Goal: Check status: Check status

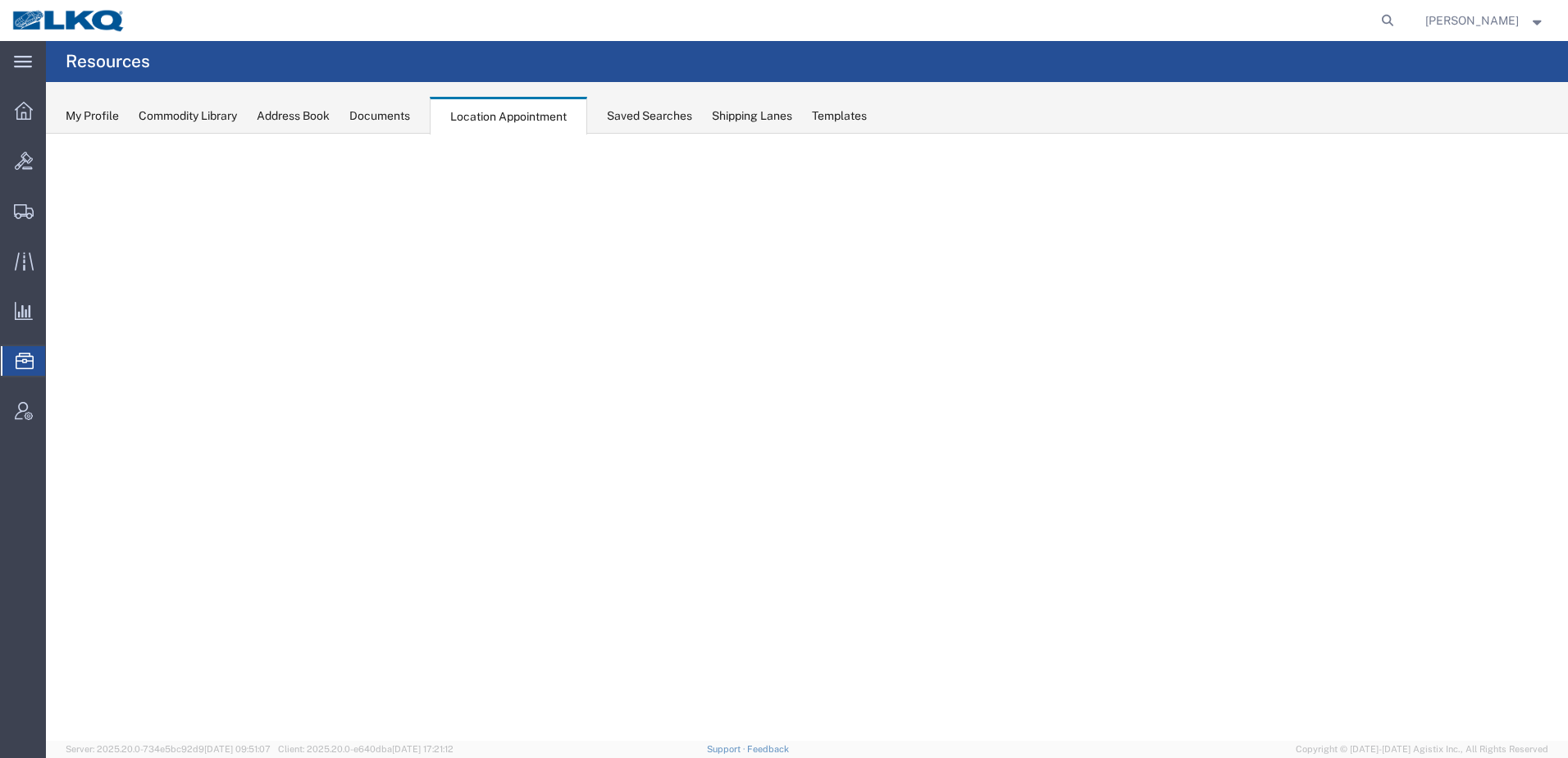
select select "30704"
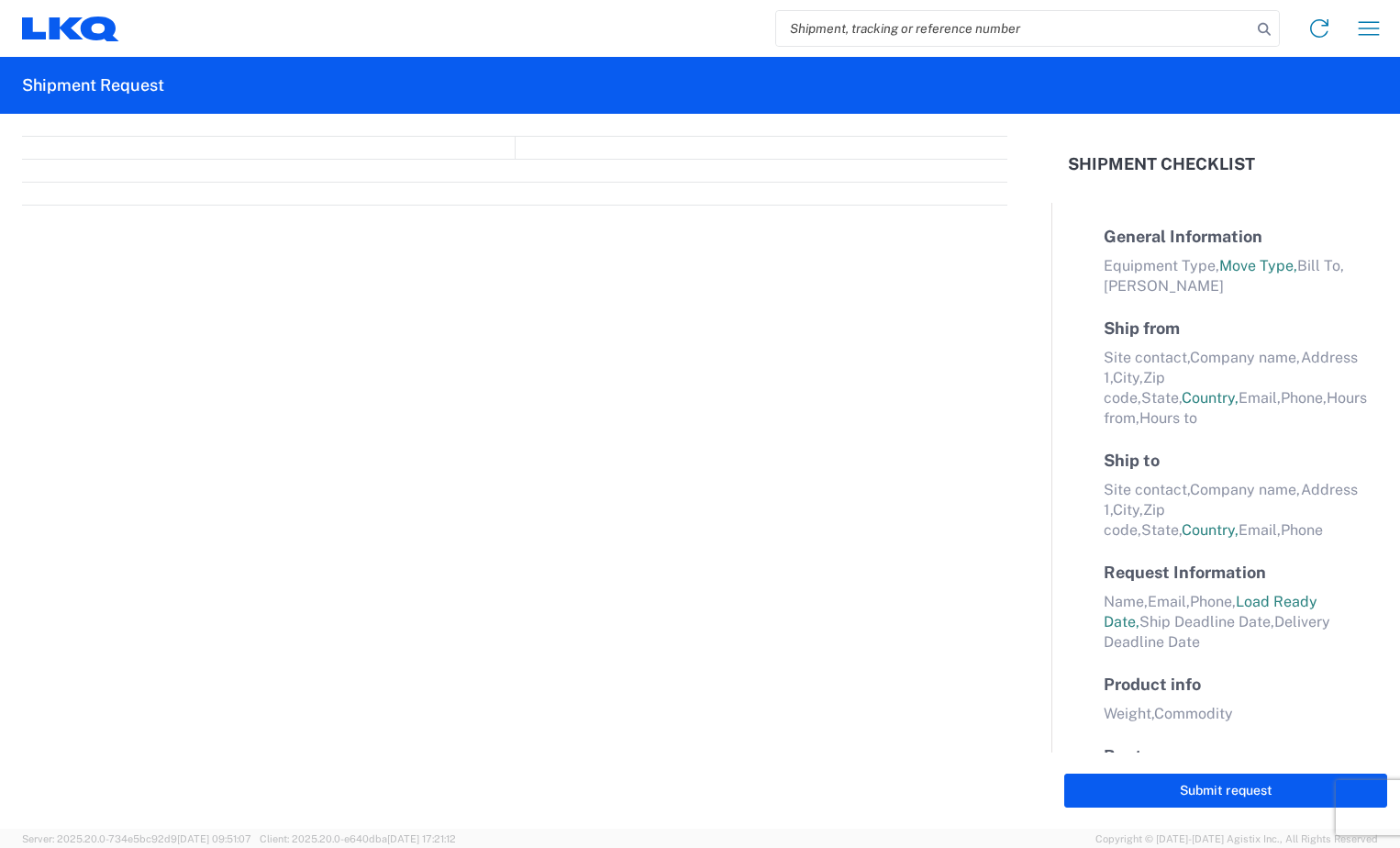
select select "FULL"
select select "US"
select select "LBS"
select select "IN"
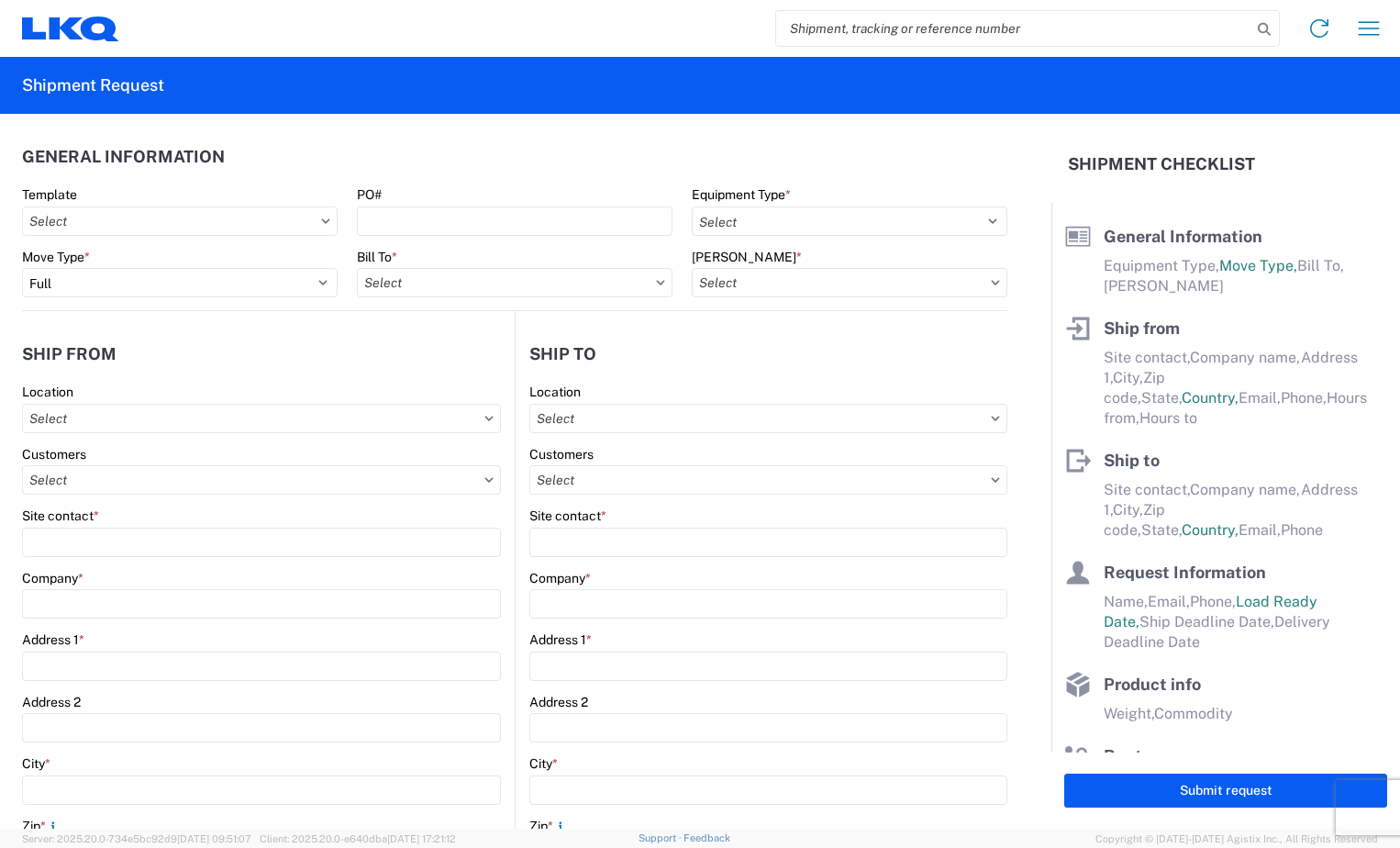
click at [976, 31] on input "search" at bounding box center [1014, 28] width 475 height 35
type input "57081959"
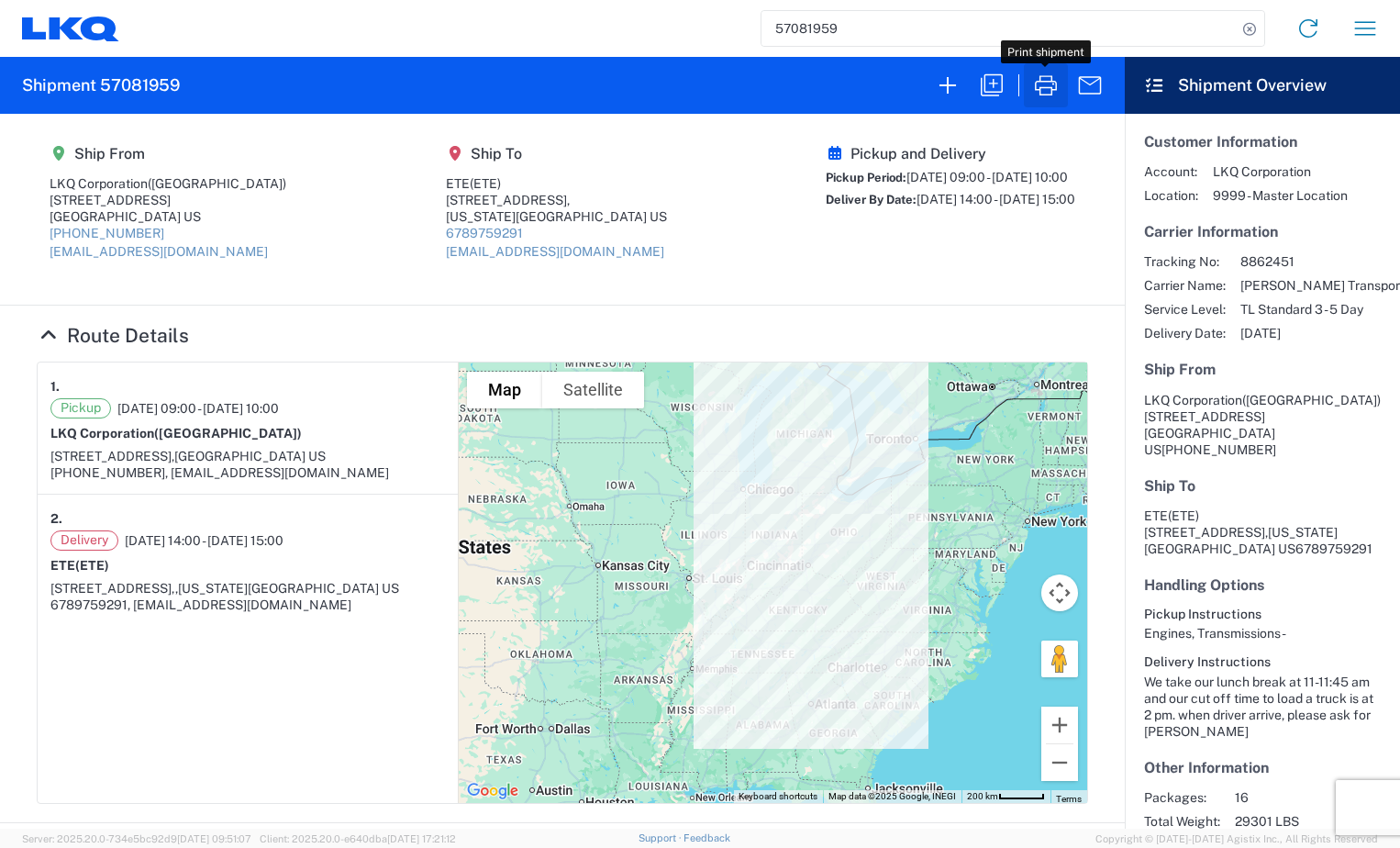
click at [1056, 82] on icon "button" at bounding box center [1045, 85] width 22 height 20
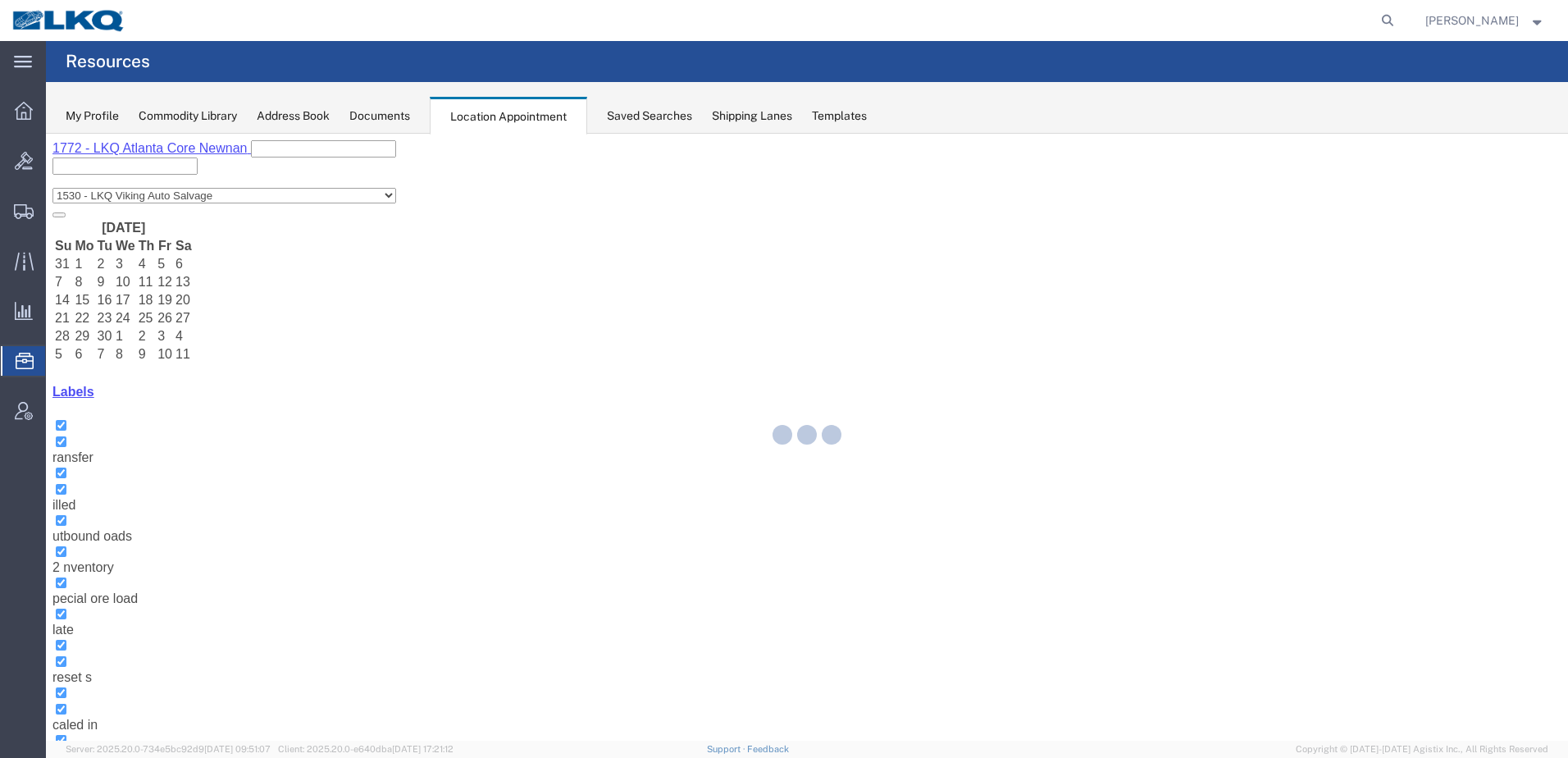
select select "30704"
